Goal: Task Accomplishment & Management: Manage account settings

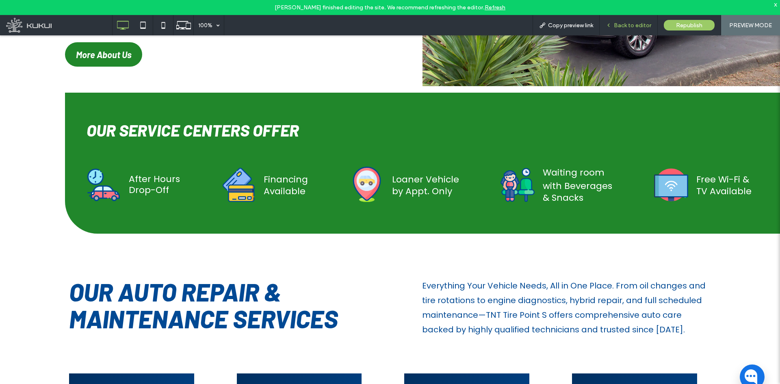
click at [623, 26] on span "Back to editor" at bounding box center [632, 25] width 37 height 7
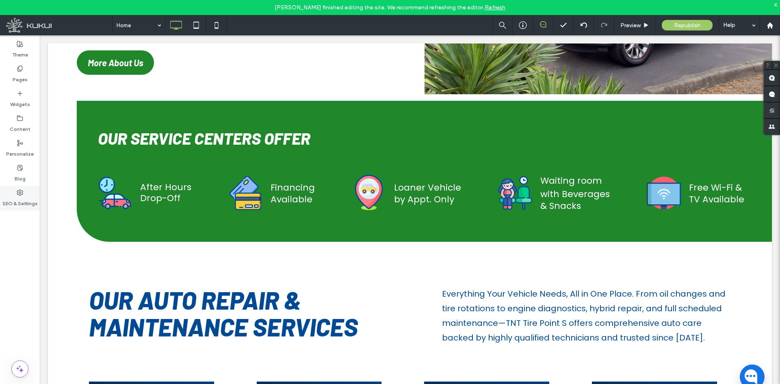
click at [24, 195] on div "SEO & Settings" at bounding box center [20, 198] width 40 height 25
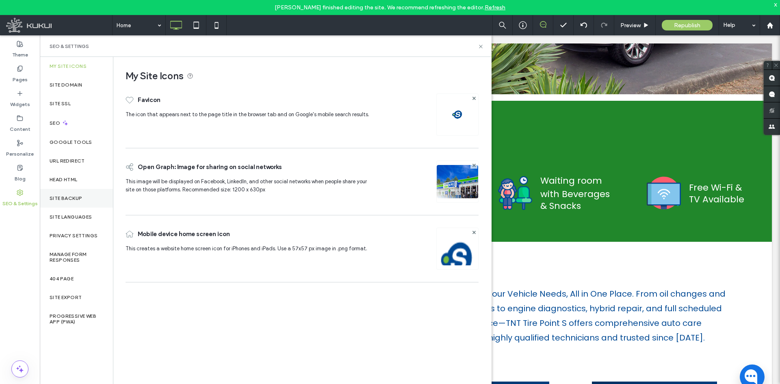
click at [74, 197] on label "Site Backup" at bounding box center [66, 199] width 33 height 6
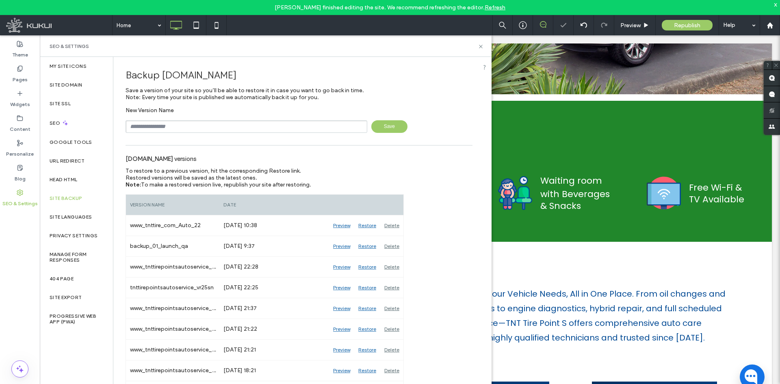
click at [266, 124] on input "text" at bounding box center [247, 126] width 242 height 13
type input "**********"
click at [377, 128] on span "Save" at bounding box center [389, 126] width 36 height 13
click at [632, 24] on span "Preview" at bounding box center [631, 25] width 20 height 7
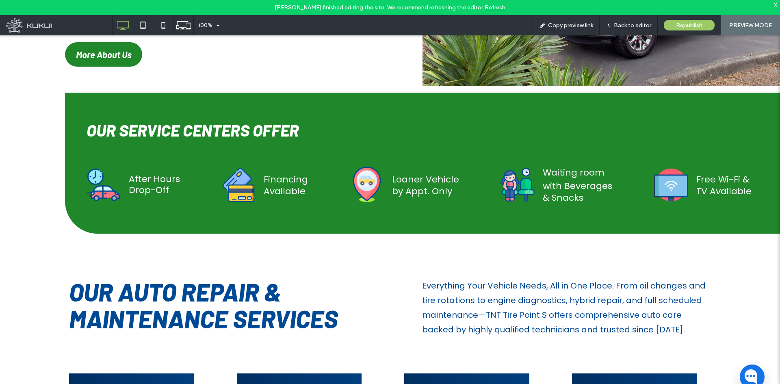
click at [777, 1] on div "x" at bounding box center [776, 4] width 4 height 7
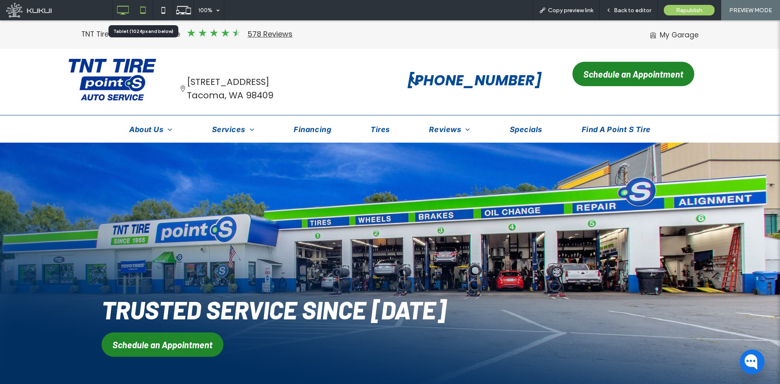
click at [141, 12] on icon at bounding box center [143, 10] width 16 height 16
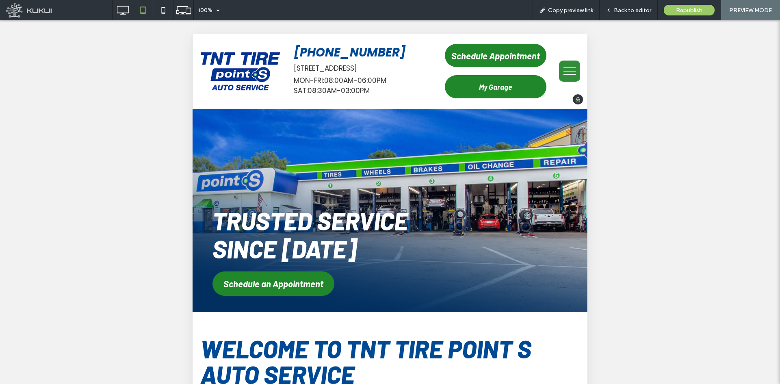
click at [343, 66] on link "[STREET_ADDRESS]" at bounding box center [325, 68] width 63 height 10
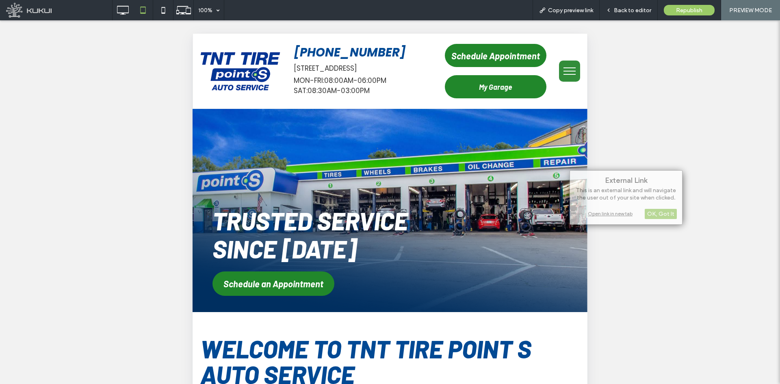
click at [588, 261] on div "External Link This is an external link and will navigate the user out of your s…" at bounding box center [390, 212] width 780 height 384
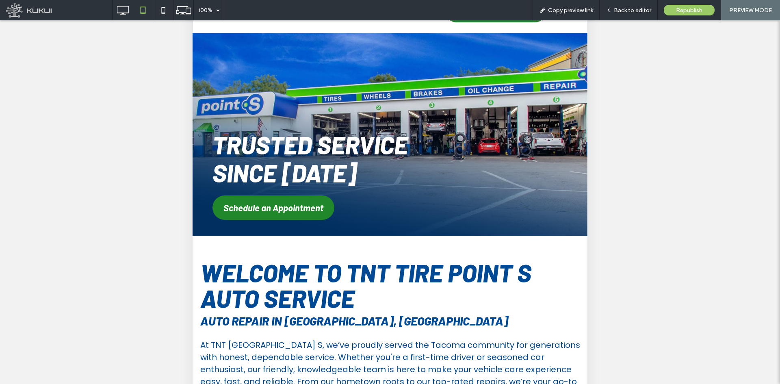
scroll to position [81, 0]
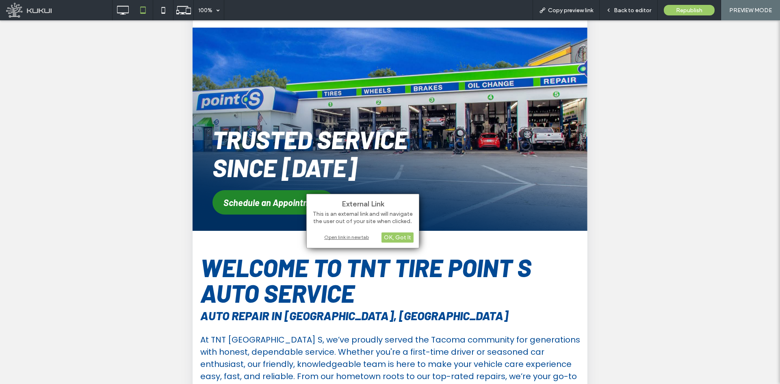
click at [324, 237] on div "Open link in new tab" at bounding box center [363, 237] width 102 height 9
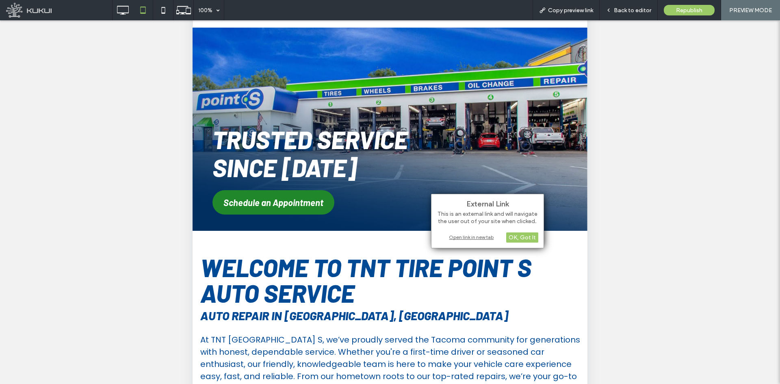
click at [474, 236] on div "Open link in new tab" at bounding box center [488, 237] width 102 height 9
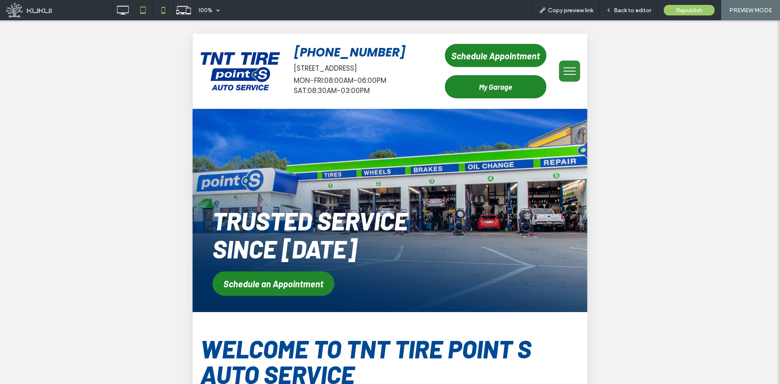
click at [160, 11] on icon at bounding box center [163, 10] width 16 height 16
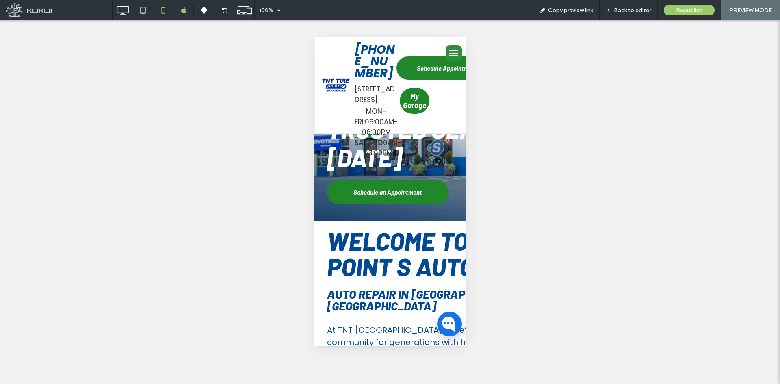
click at [494, 174] on div "Unhide? Yes" at bounding box center [390, 202] width 780 height 364
click at [208, 12] on div at bounding box center [204, 10] width 20 height 7
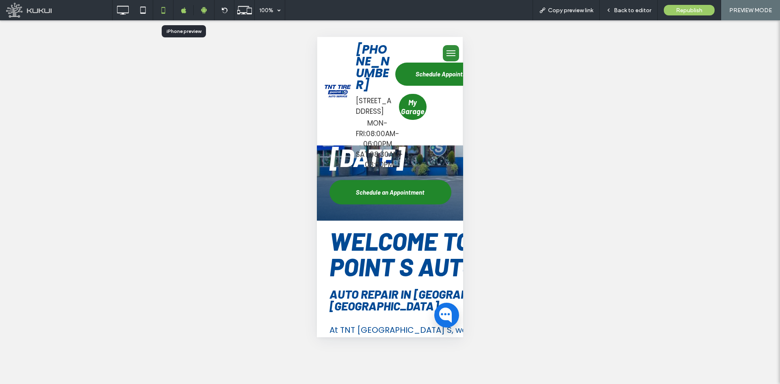
click at [181, 12] on icon at bounding box center [184, 10] width 6 height 6
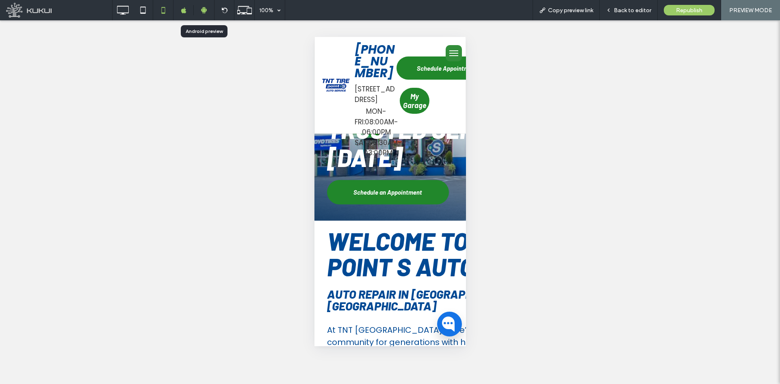
click at [203, 7] on icon at bounding box center [203, 10] width 7 height 7
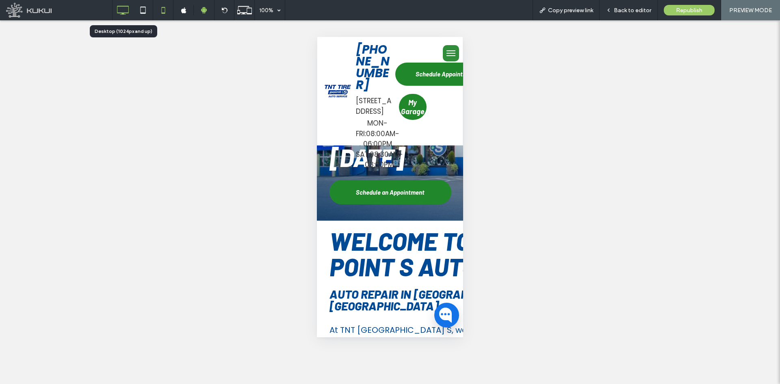
click at [129, 9] on use at bounding box center [123, 10] width 12 height 9
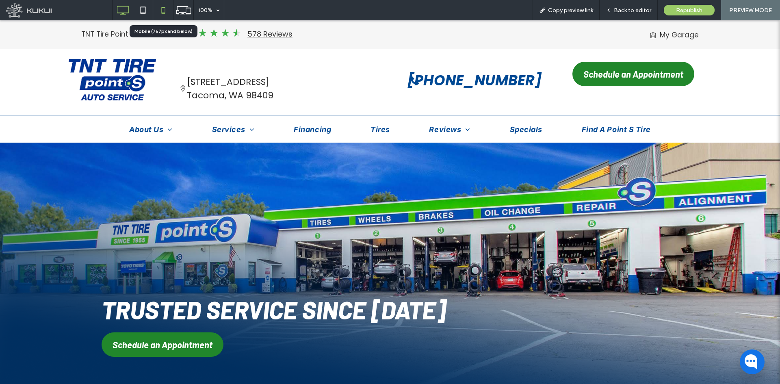
click at [165, 11] on use at bounding box center [163, 10] width 4 height 7
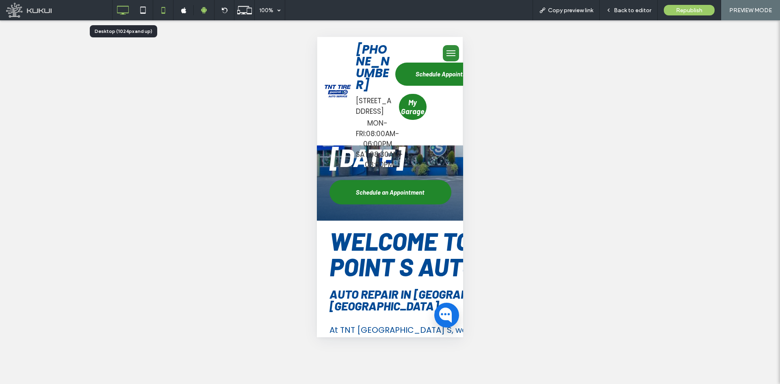
click at [123, 13] on use at bounding box center [123, 10] width 12 height 9
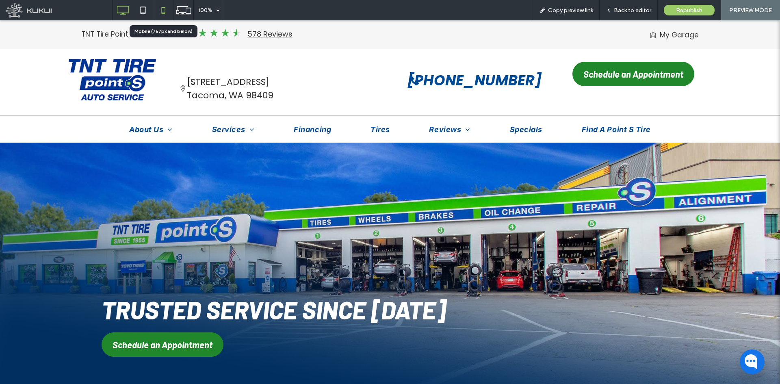
click at [164, 13] on use at bounding box center [163, 10] width 4 height 7
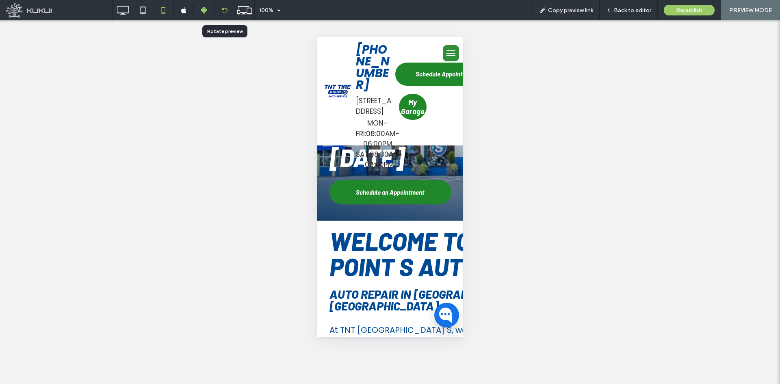
click at [224, 5] on div at bounding box center [224, 10] width 20 height 20
click at [225, 16] on div at bounding box center [224, 10] width 20 height 20
click at [224, 13] on icon at bounding box center [225, 10] width 6 height 6
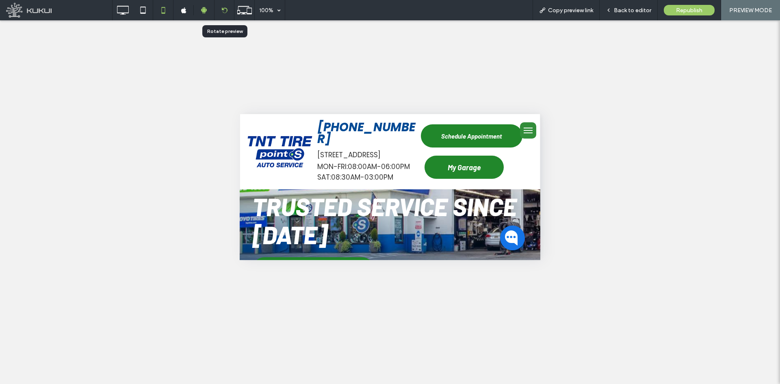
click at [224, 8] on icon at bounding box center [225, 10] width 6 height 6
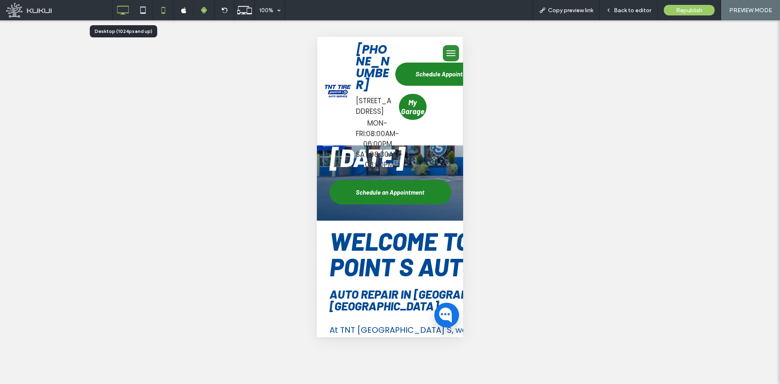
click at [115, 14] on icon at bounding box center [123, 10] width 16 height 16
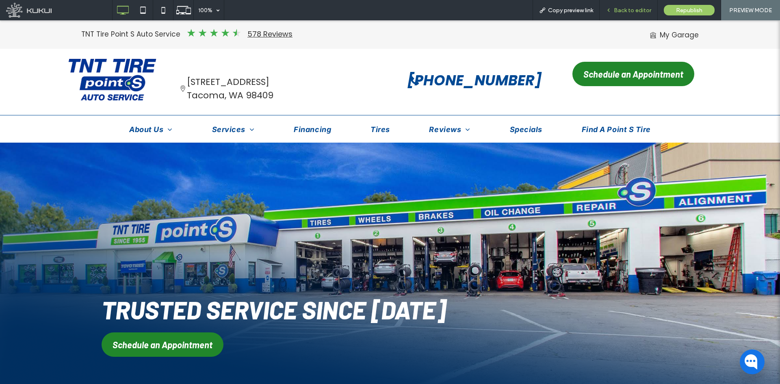
click at [624, 13] on span "Back to editor" at bounding box center [632, 10] width 37 height 7
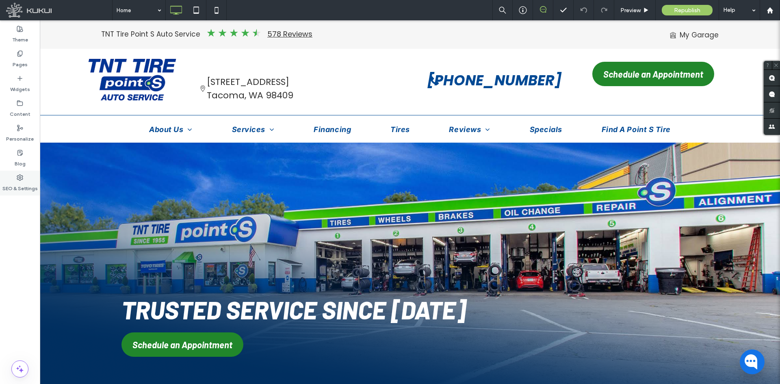
click at [15, 182] on label "SEO & Settings" at bounding box center [19, 186] width 35 height 11
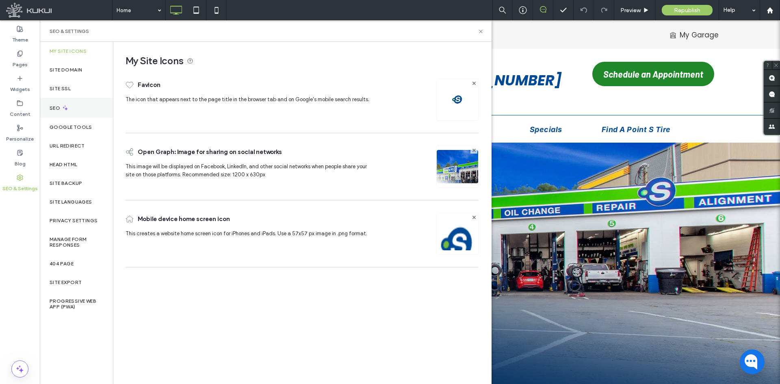
click at [64, 109] on icon at bounding box center [65, 107] width 7 height 7
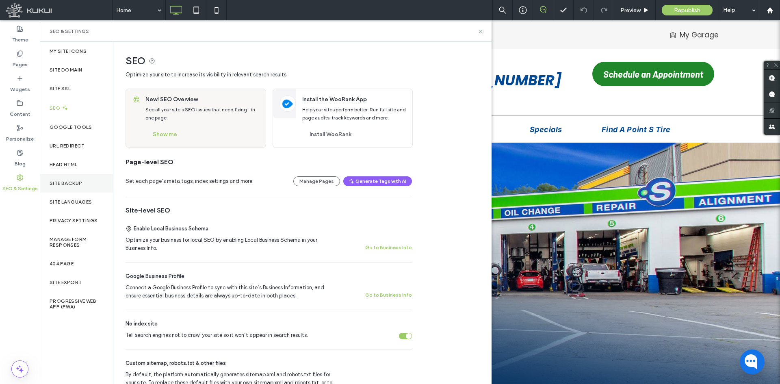
click at [63, 177] on div "Site Backup" at bounding box center [76, 183] width 73 height 19
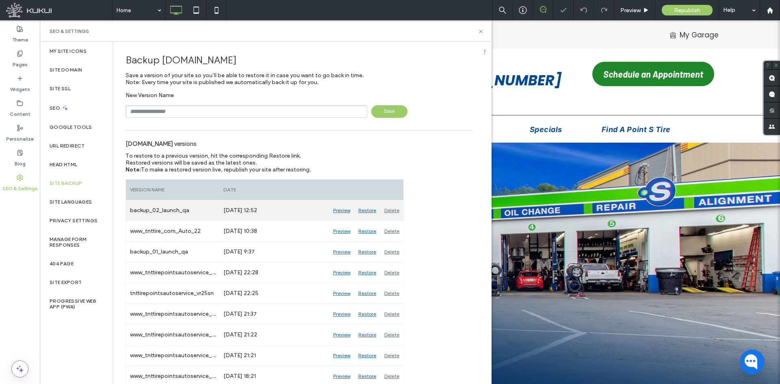
click at [367, 210] on div "Restore" at bounding box center [367, 210] width 26 height 20
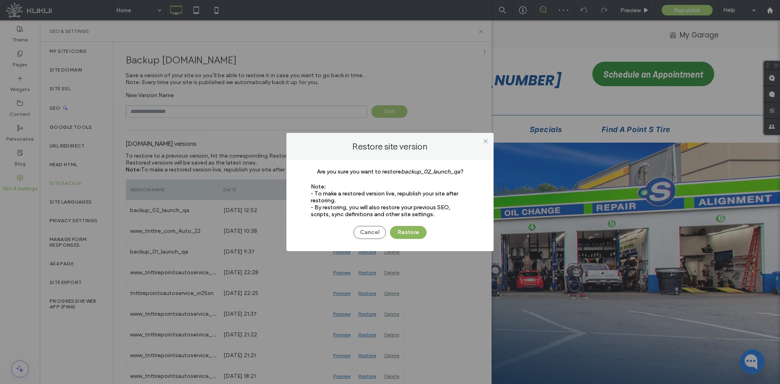
click at [397, 229] on button "Restore" at bounding box center [408, 232] width 37 height 13
